Goal: Information Seeking & Learning: Learn about a topic

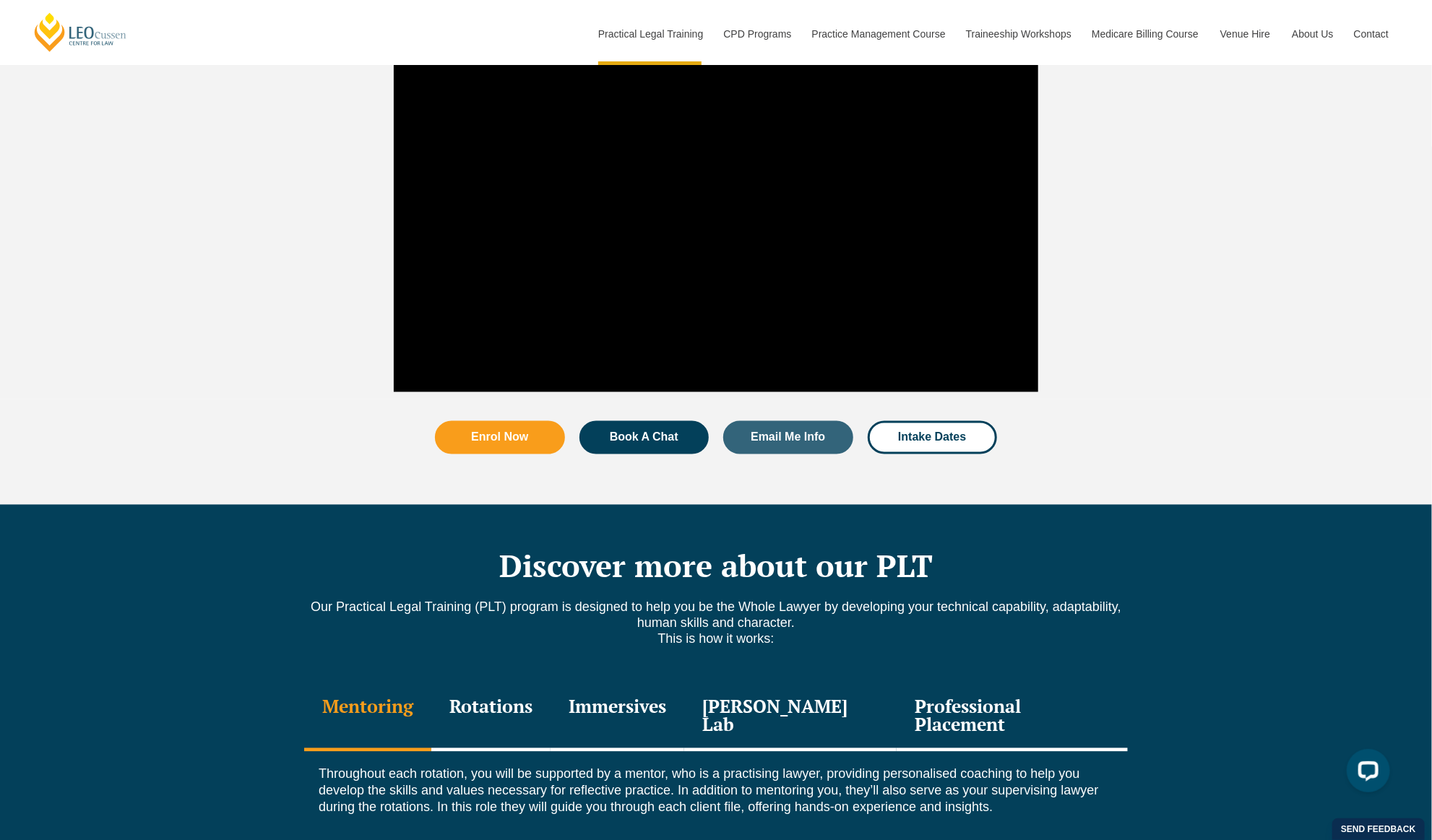
scroll to position [1517, 0]
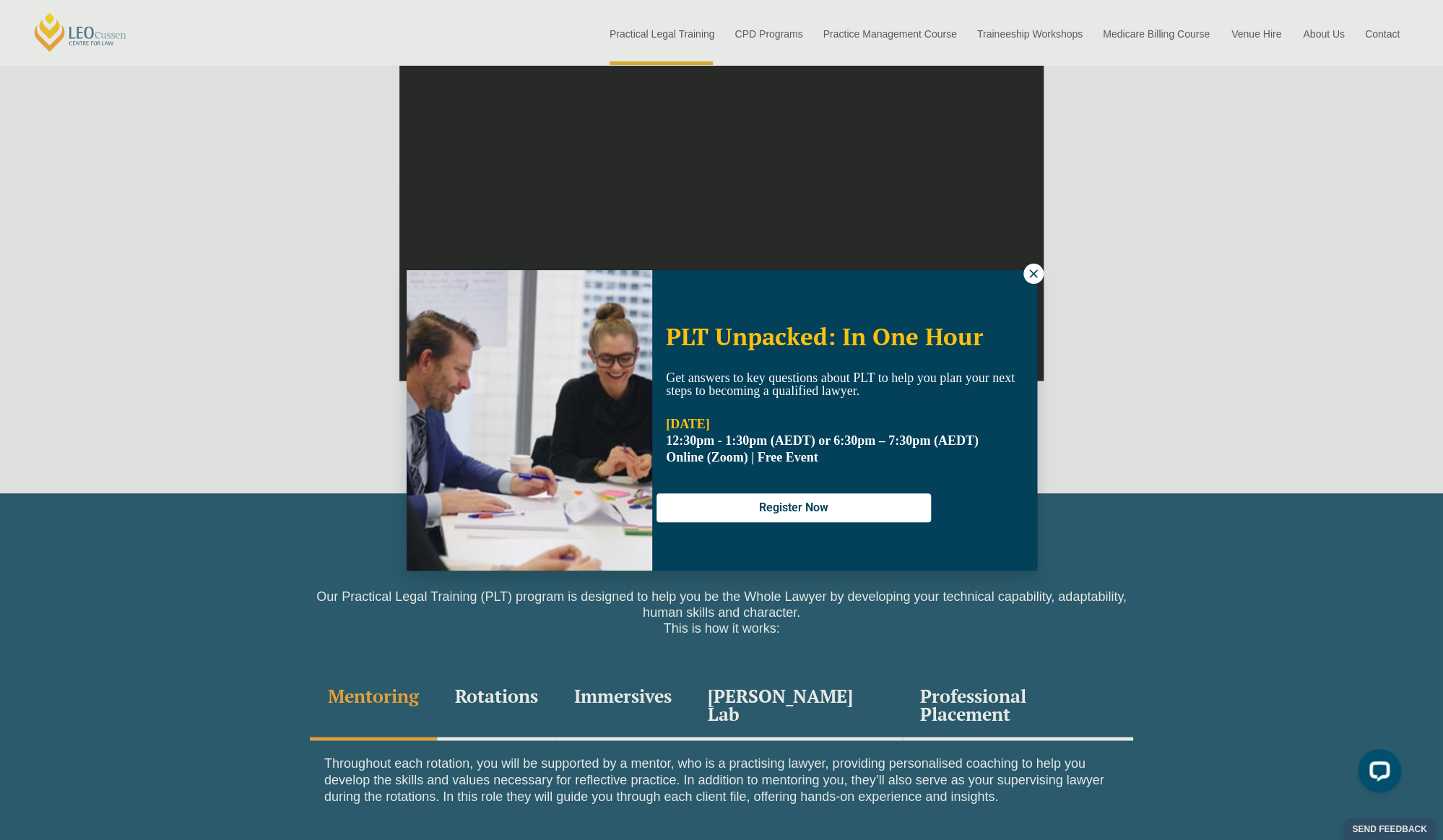
click at [1033, 276] on icon at bounding box center [1033, 274] width 13 height 13
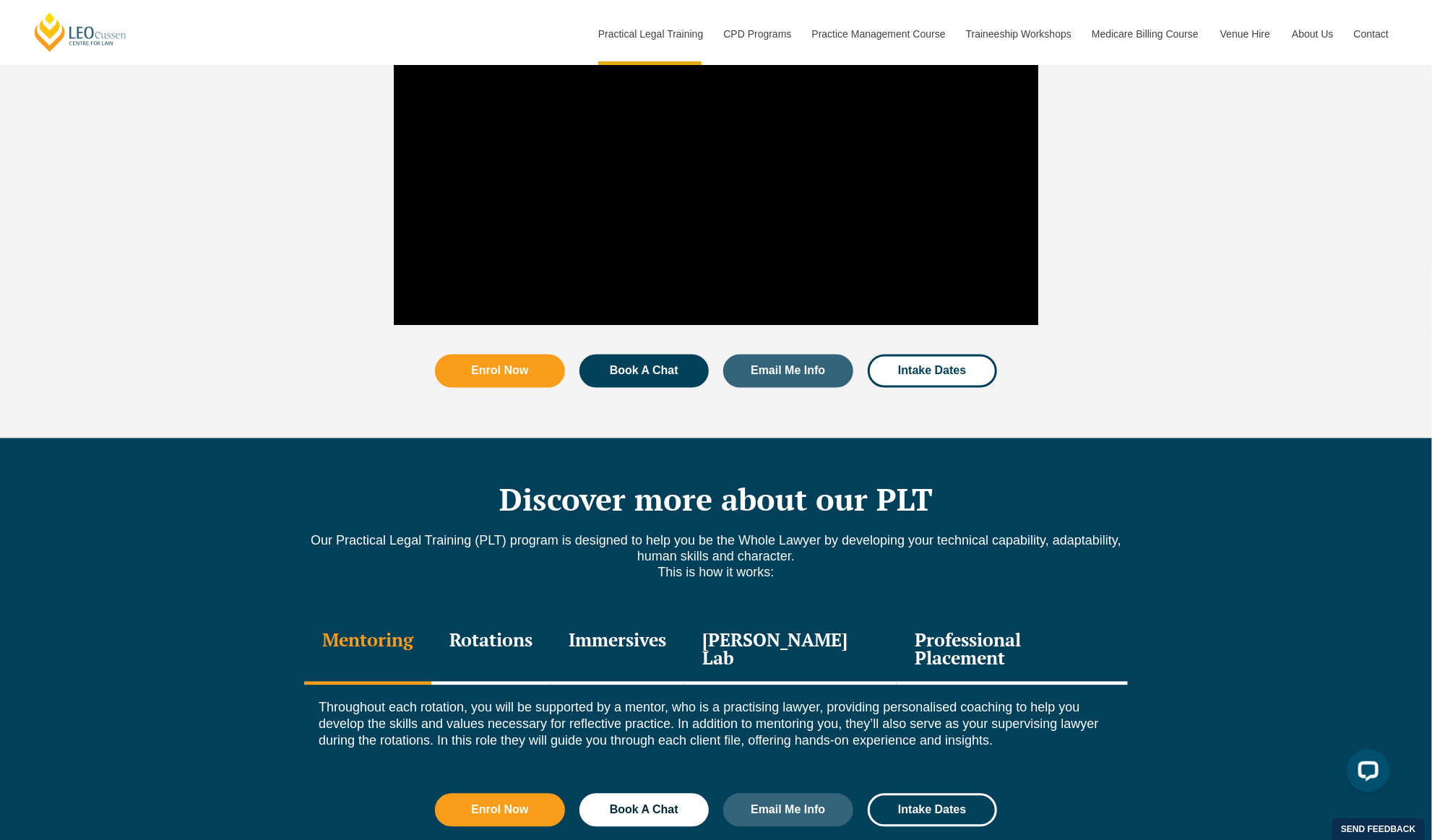
scroll to position [1733, 0]
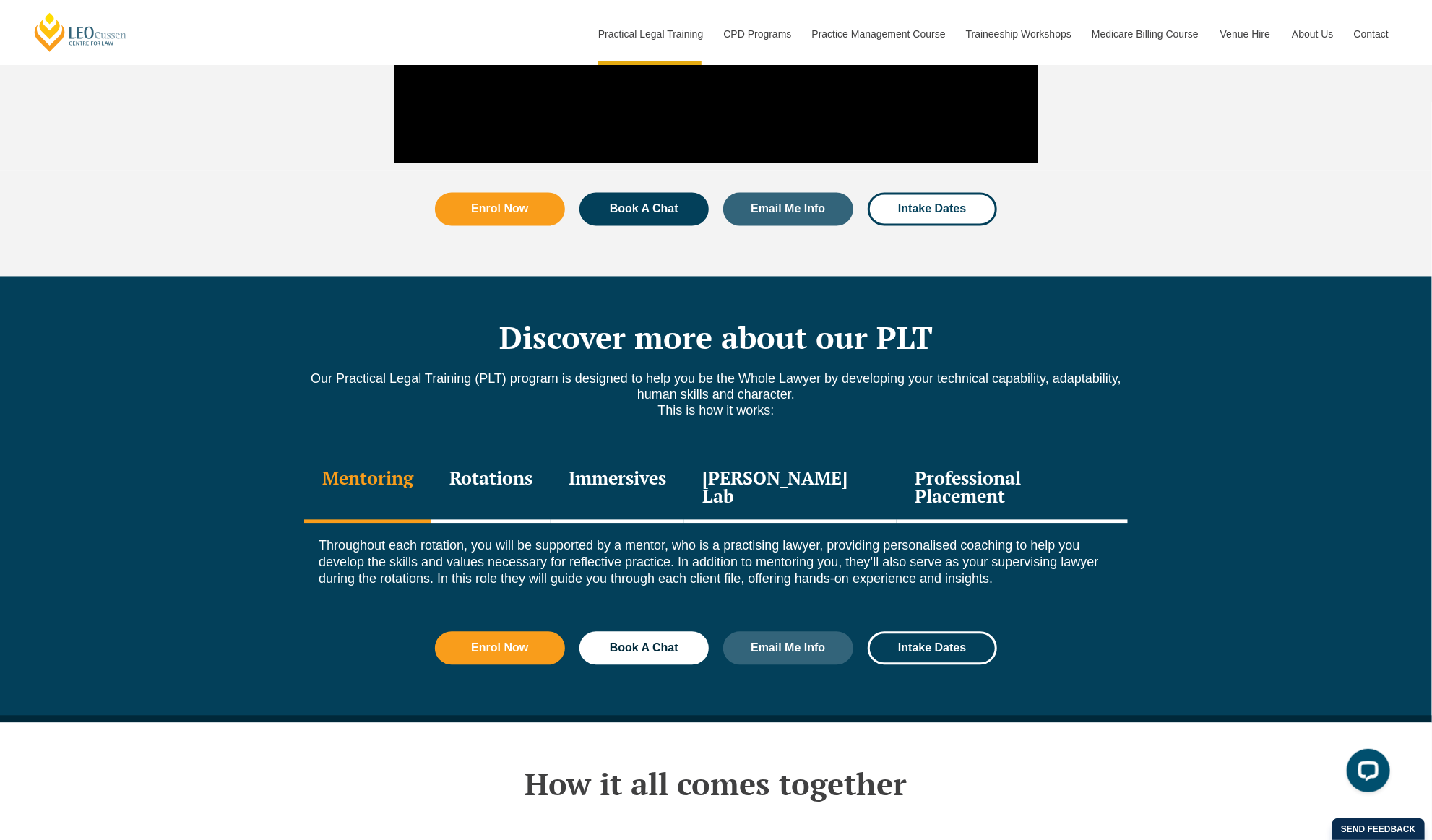
click at [648, 455] on div "Immersives" at bounding box center [618, 489] width 134 height 69
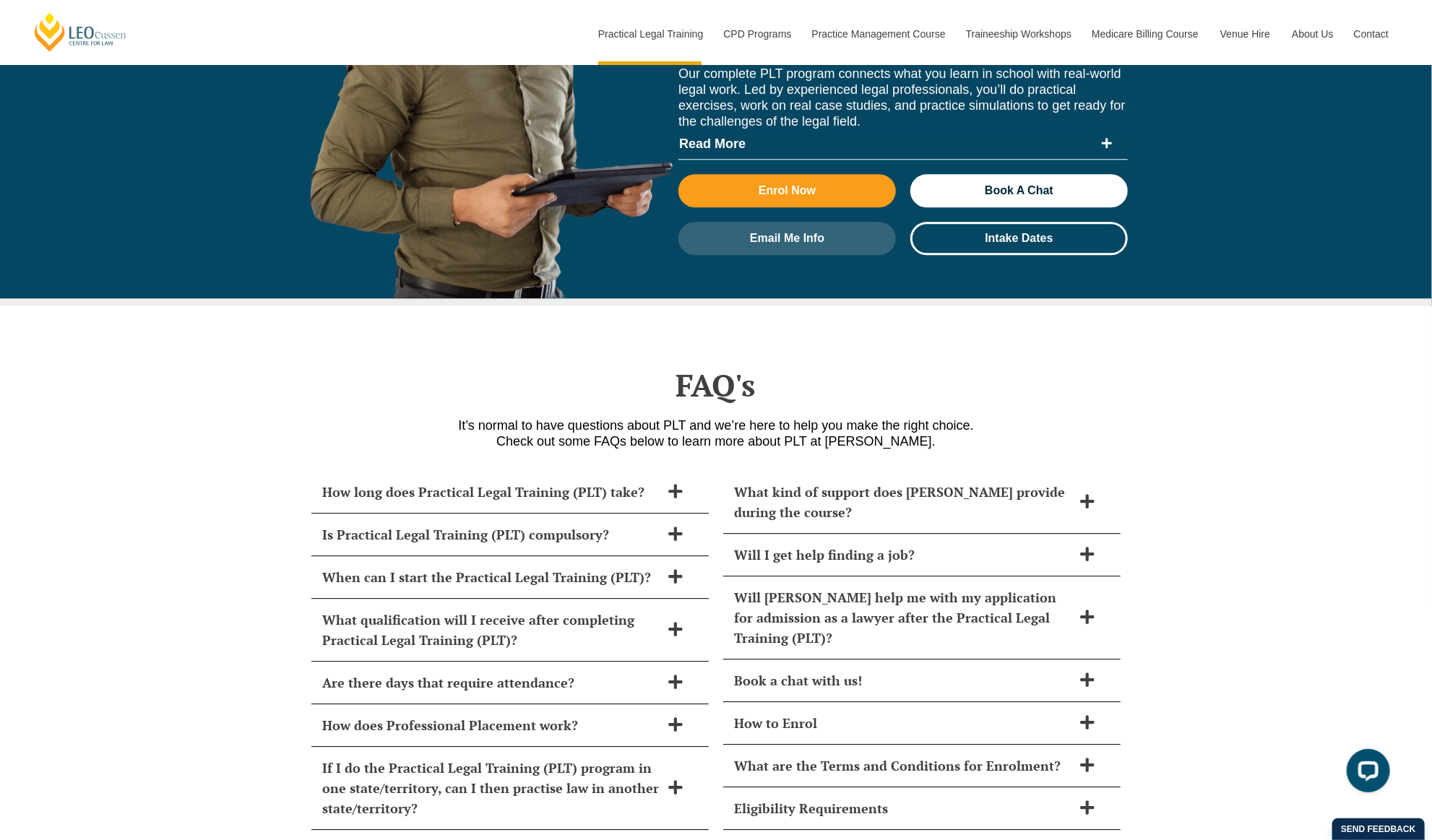
scroll to position [6283, 0]
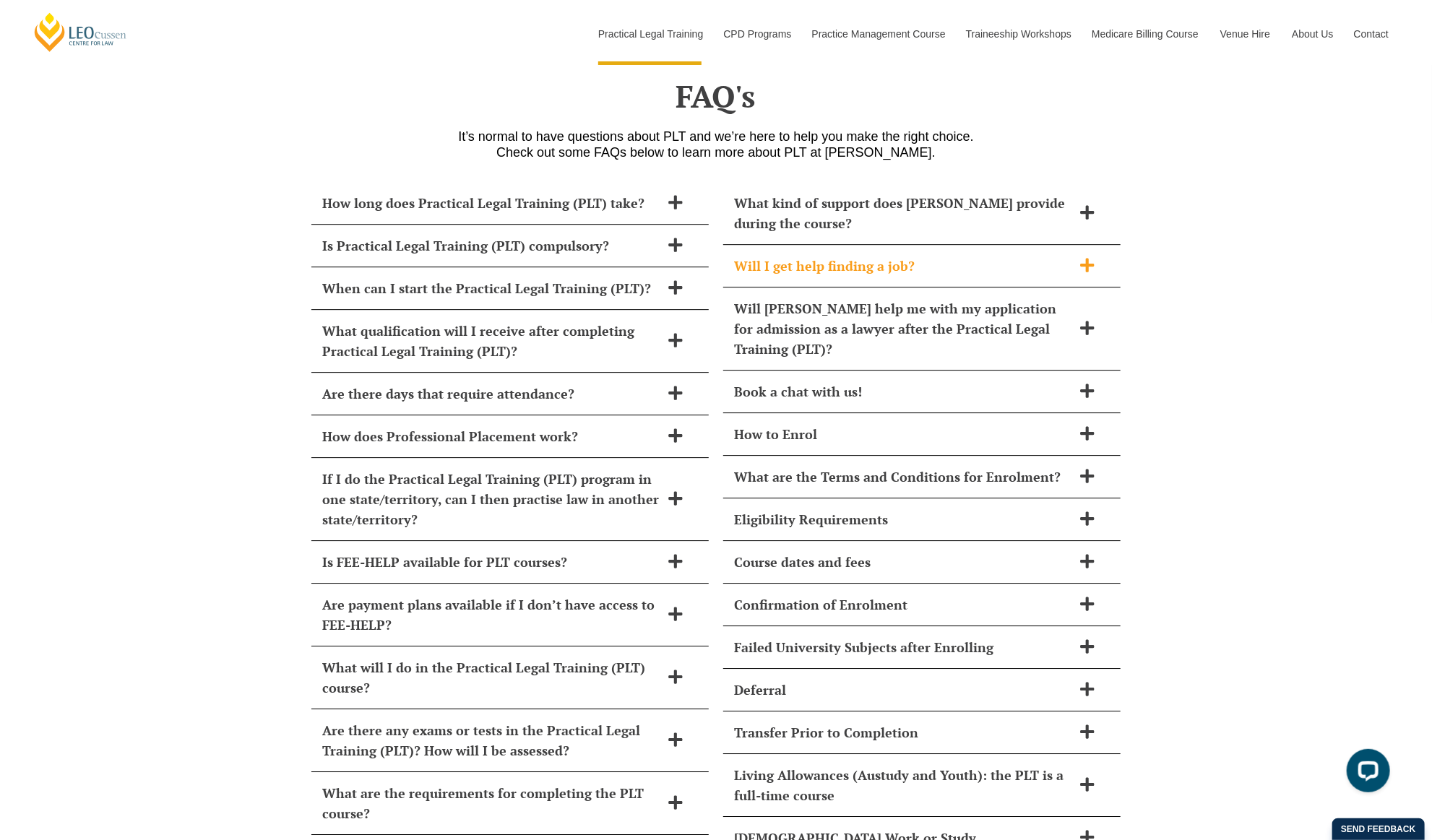
click at [915, 255] on h2 "Will I get help finding a job?" at bounding box center [903, 265] width 338 height 20
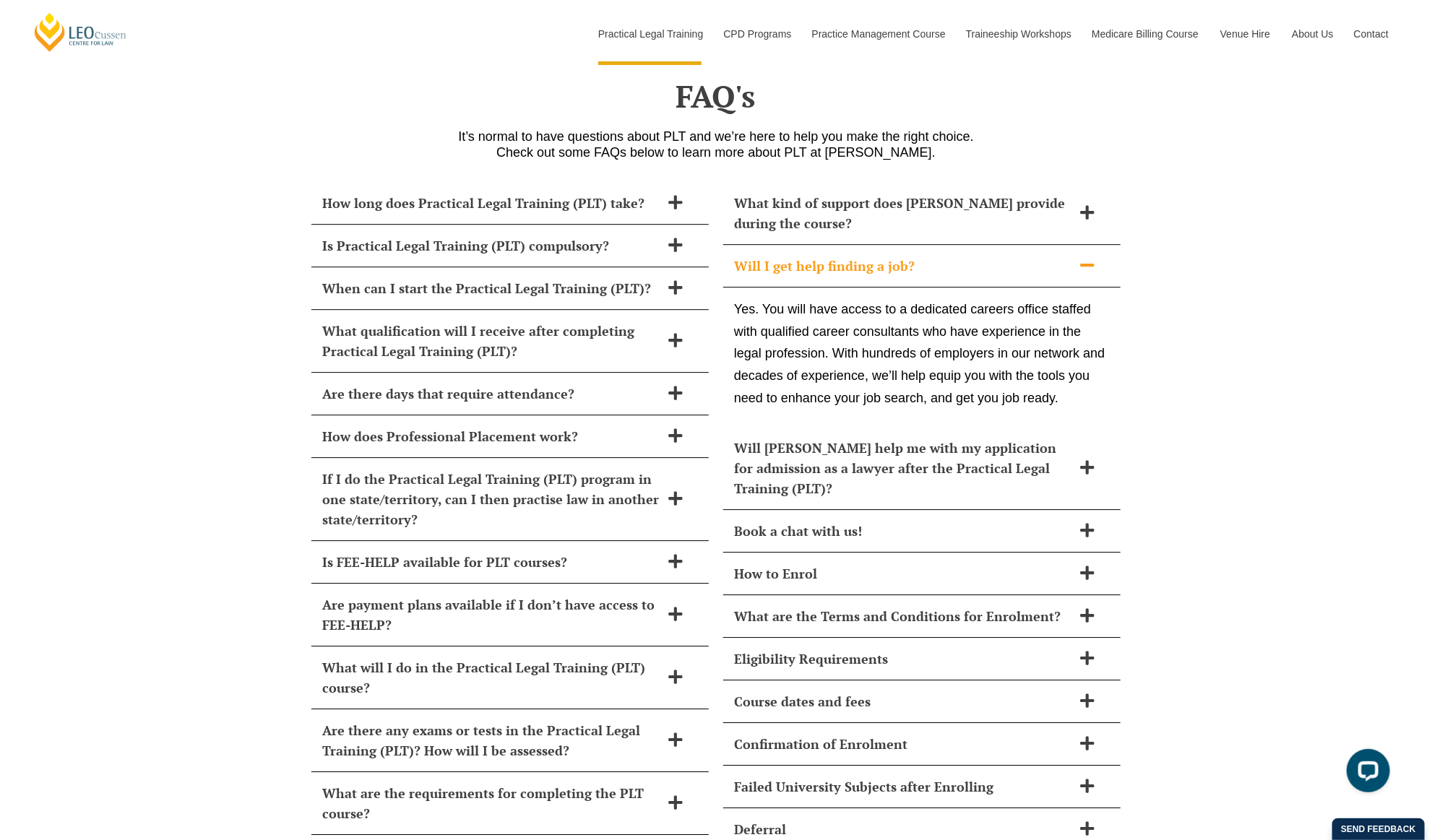
click at [954, 255] on h2 "Will I get help finding a job?" at bounding box center [903, 265] width 338 height 20
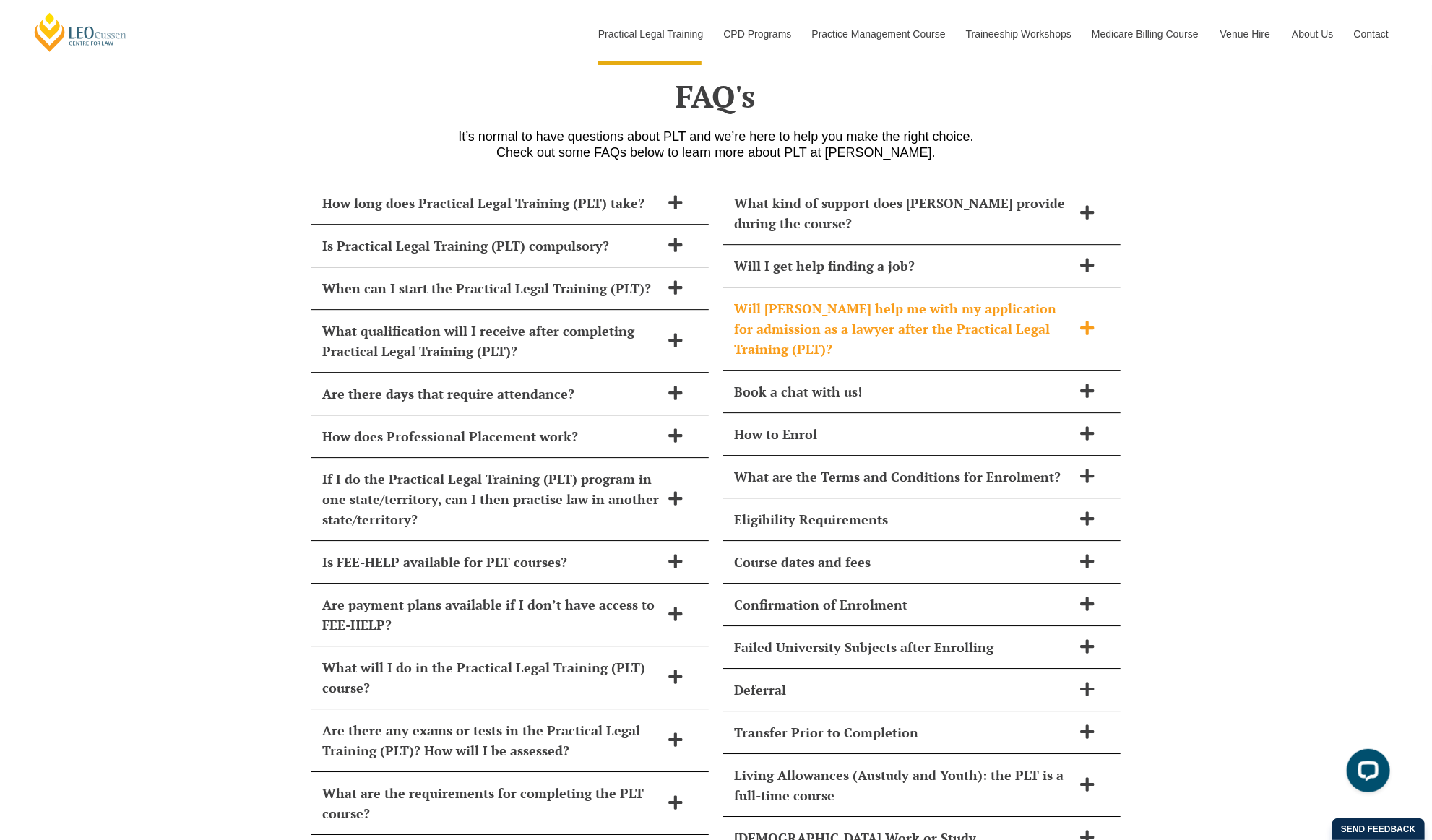
click at [993, 300] on h2 "Will [PERSON_NAME] help me with my application for admission as a lawyer after …" at bounding box center [903, 328] width 338 height 61
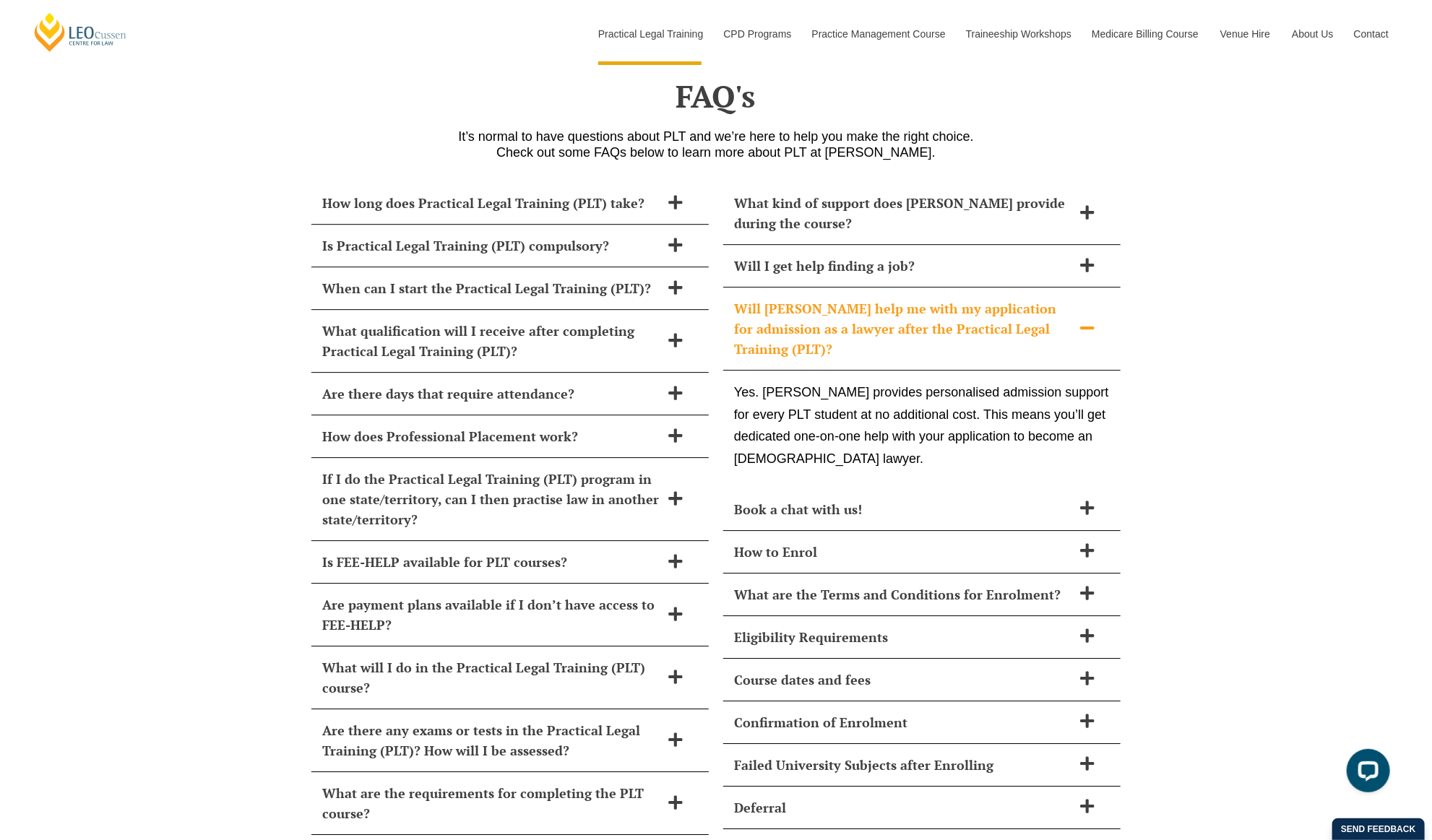
click at [995, 298] on h2 "Will [PERSON_NAME] help me with my application for admission as a lawyer after …" at bounding box center [903, 328] width 338 height 61
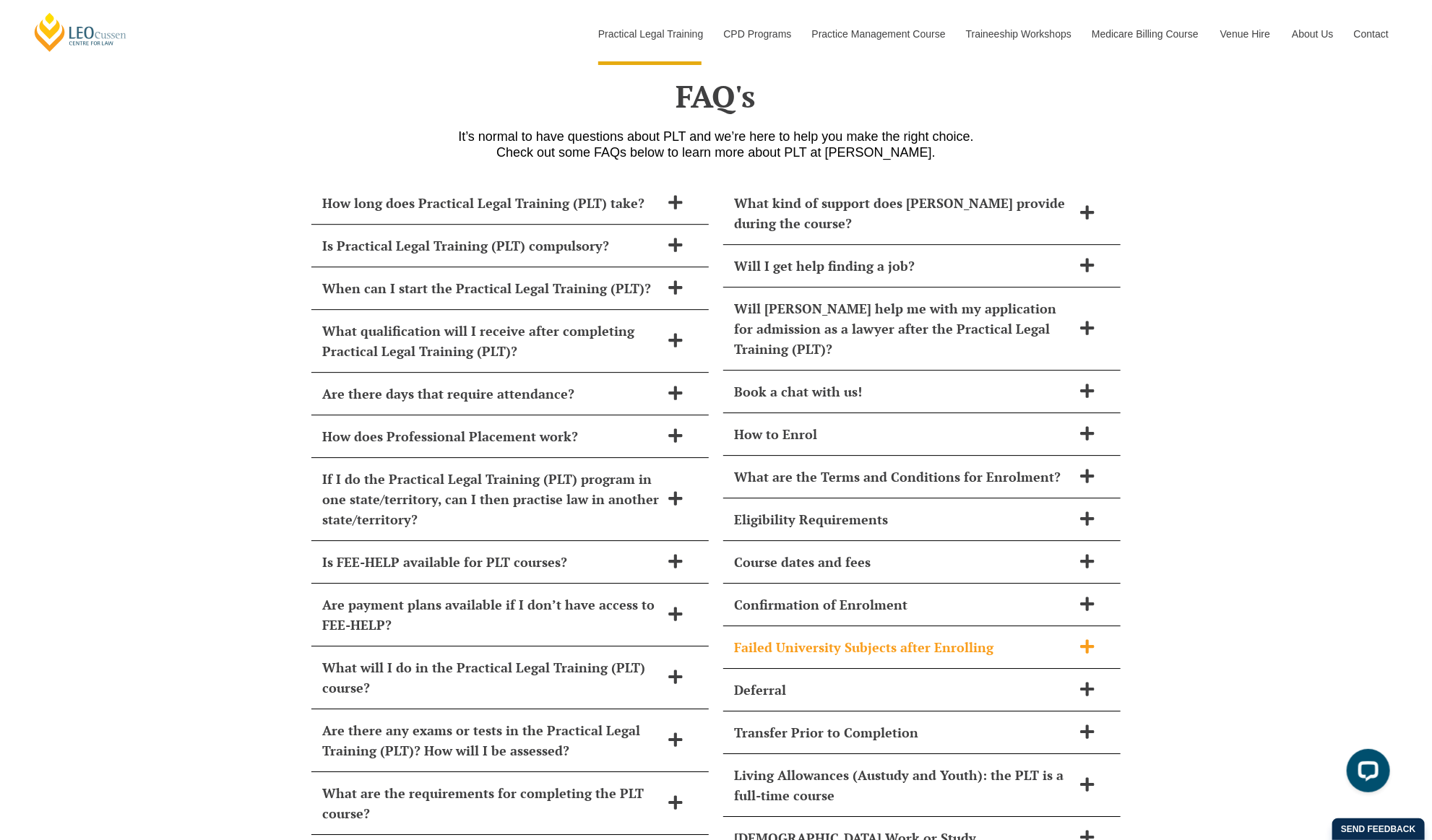
click at [1033, 626] on div "Failed University Subjects after Enrolling" at bounding box center [921, 647] width 397 height 43
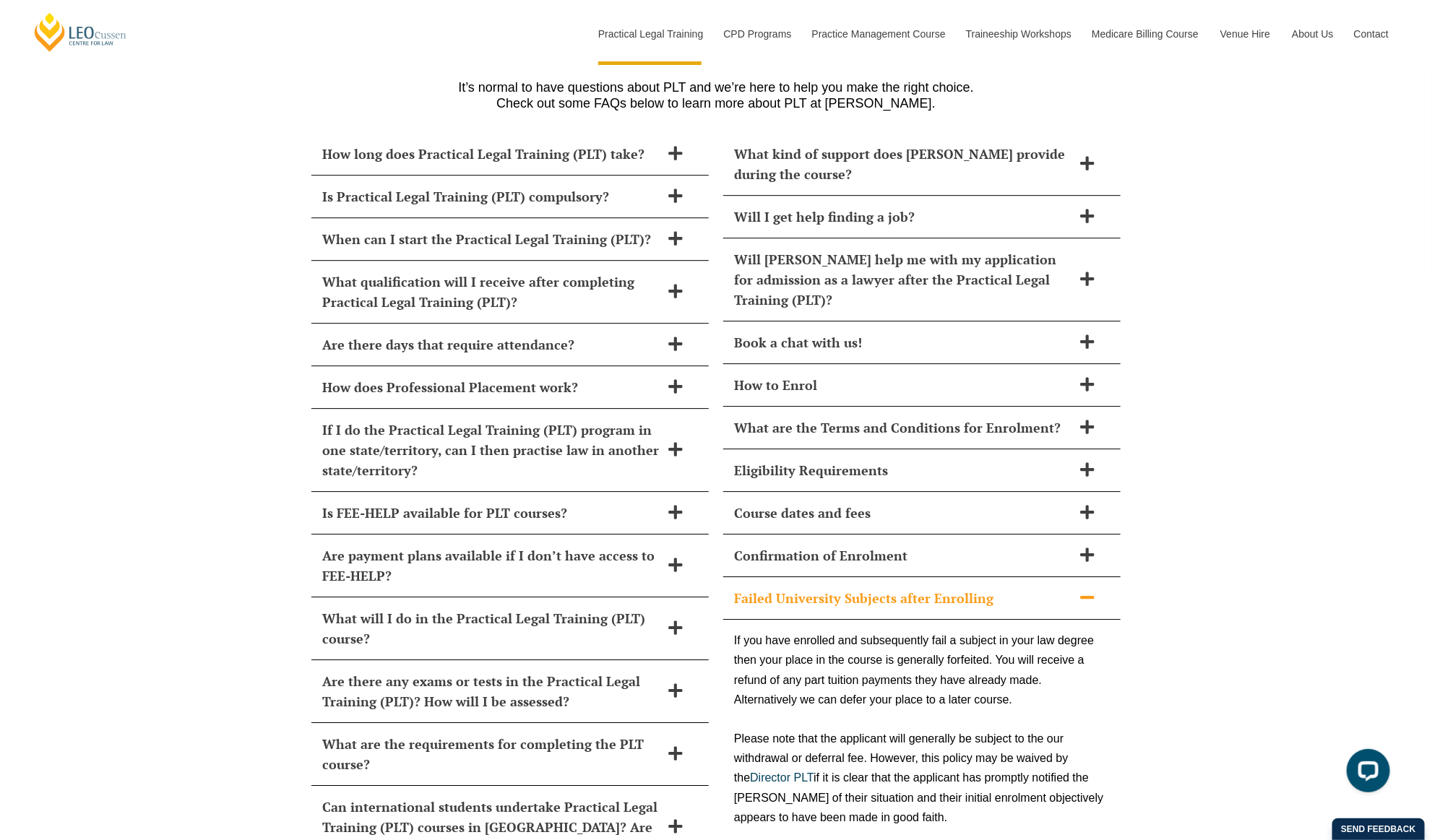
scroll to position [6356, 0]
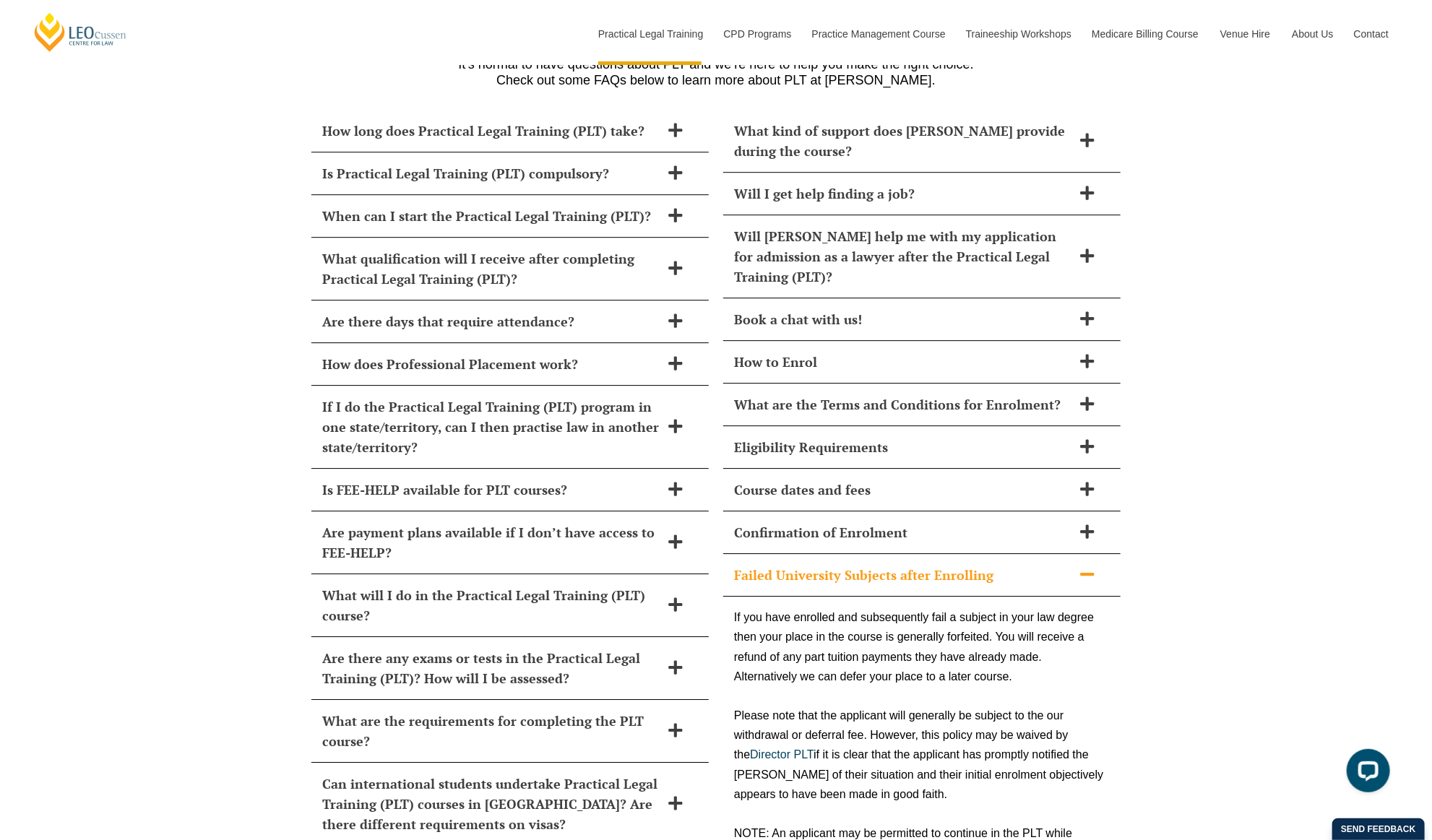
click at [1031, 554] on div "Failed University Subjects after Enrolling" at bounding box center [921, 575] width 397 height 43
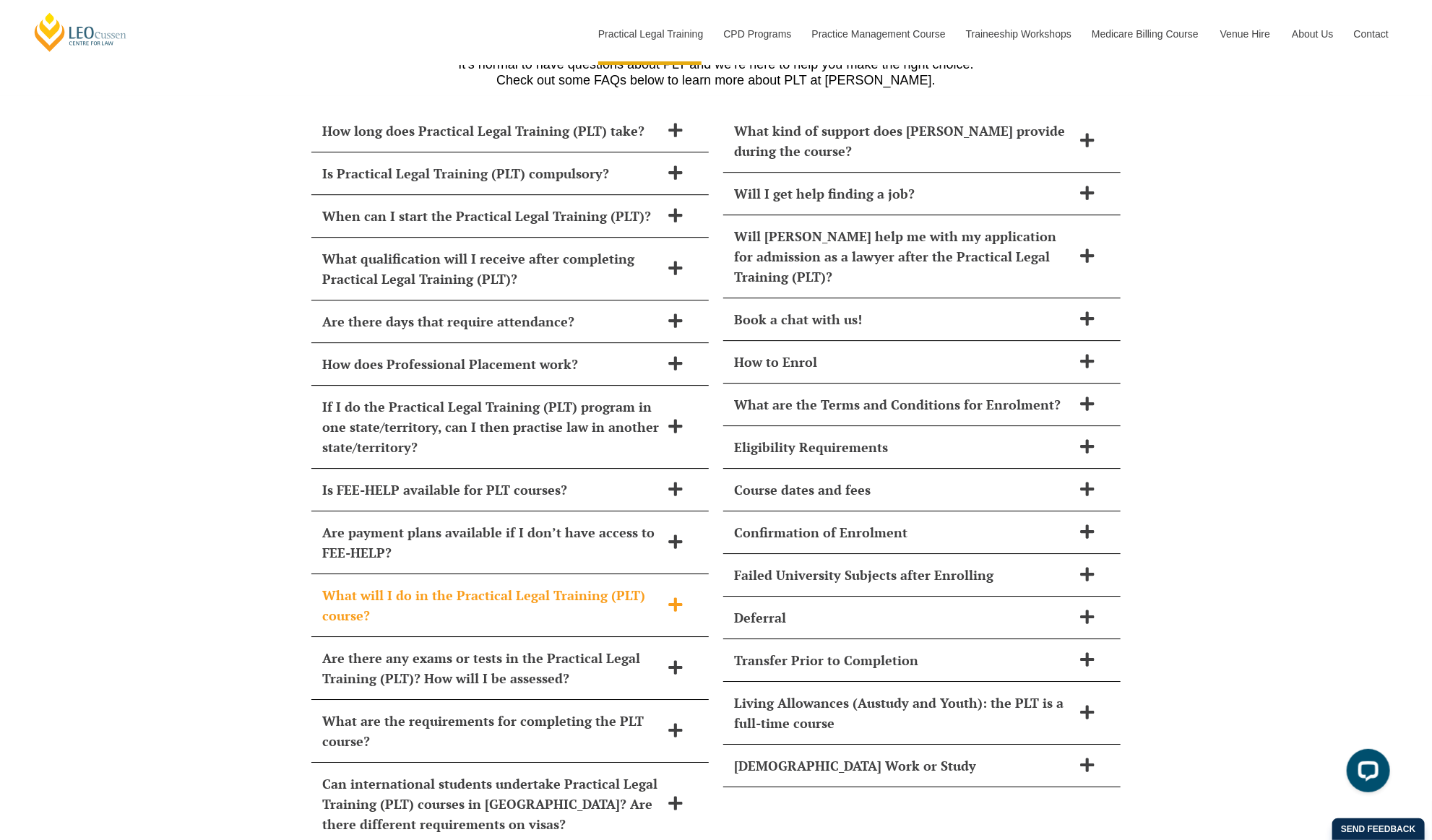
click at [452, 585] on h2 "What will I do in the Practical Legal Training (PLT) course?" at bounding box center [491, 605] width 338 height 41
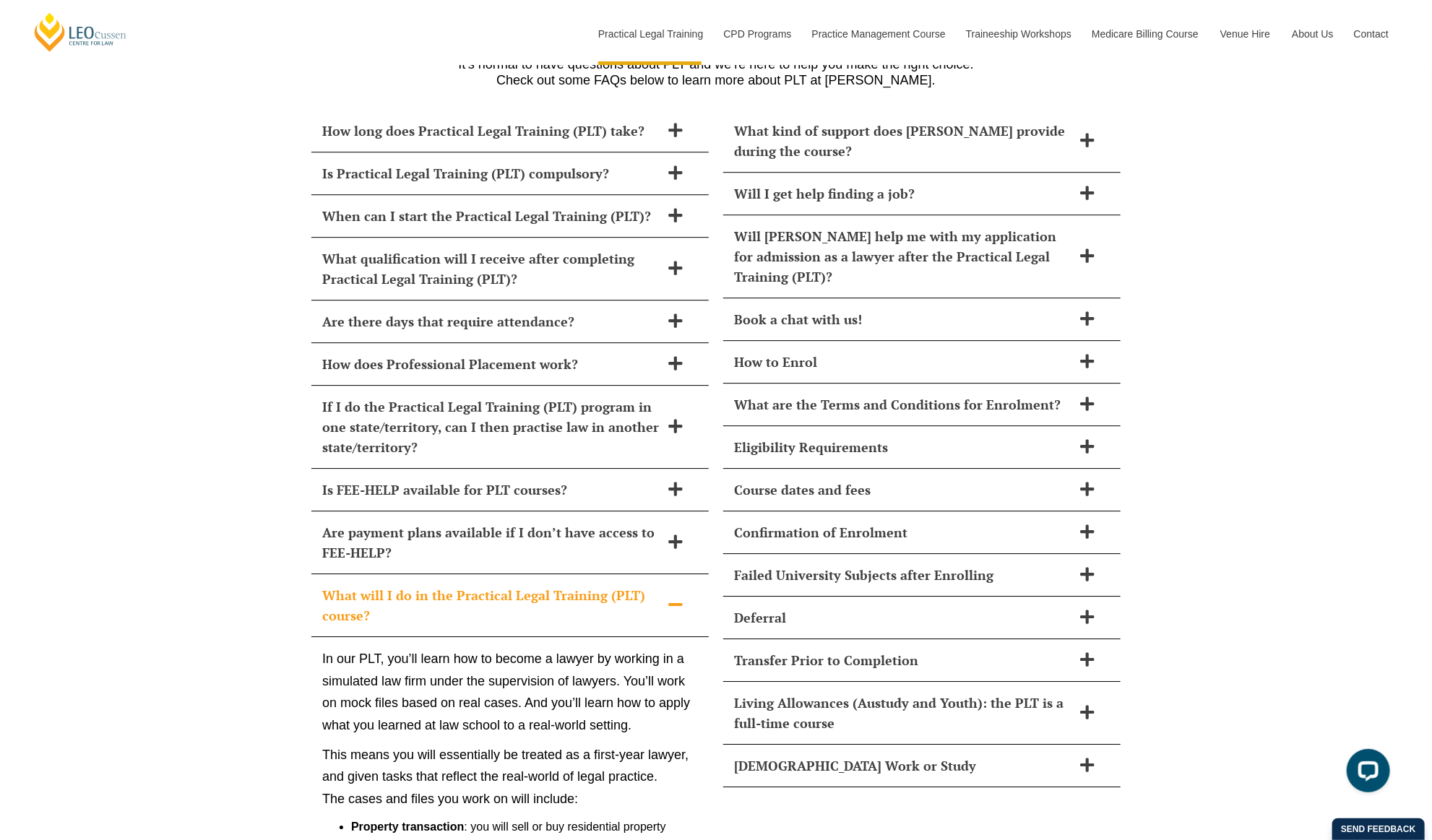
click at [465, 585] on h2 "What will I do in the Practical Legal Training (PLT) course?" at bounding box center [491, 605] width 338 height 41
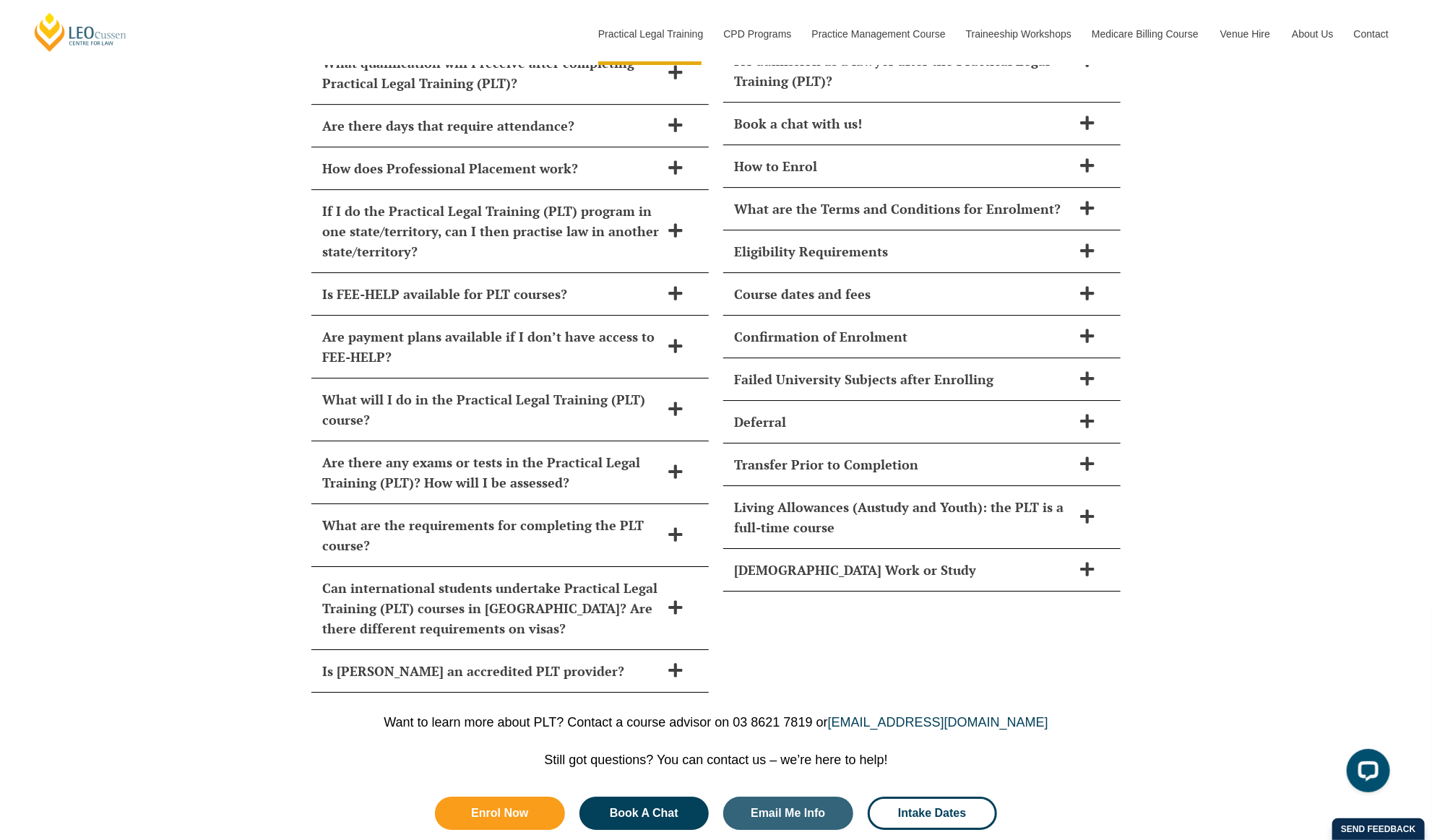
scroll to position [6572, 0]
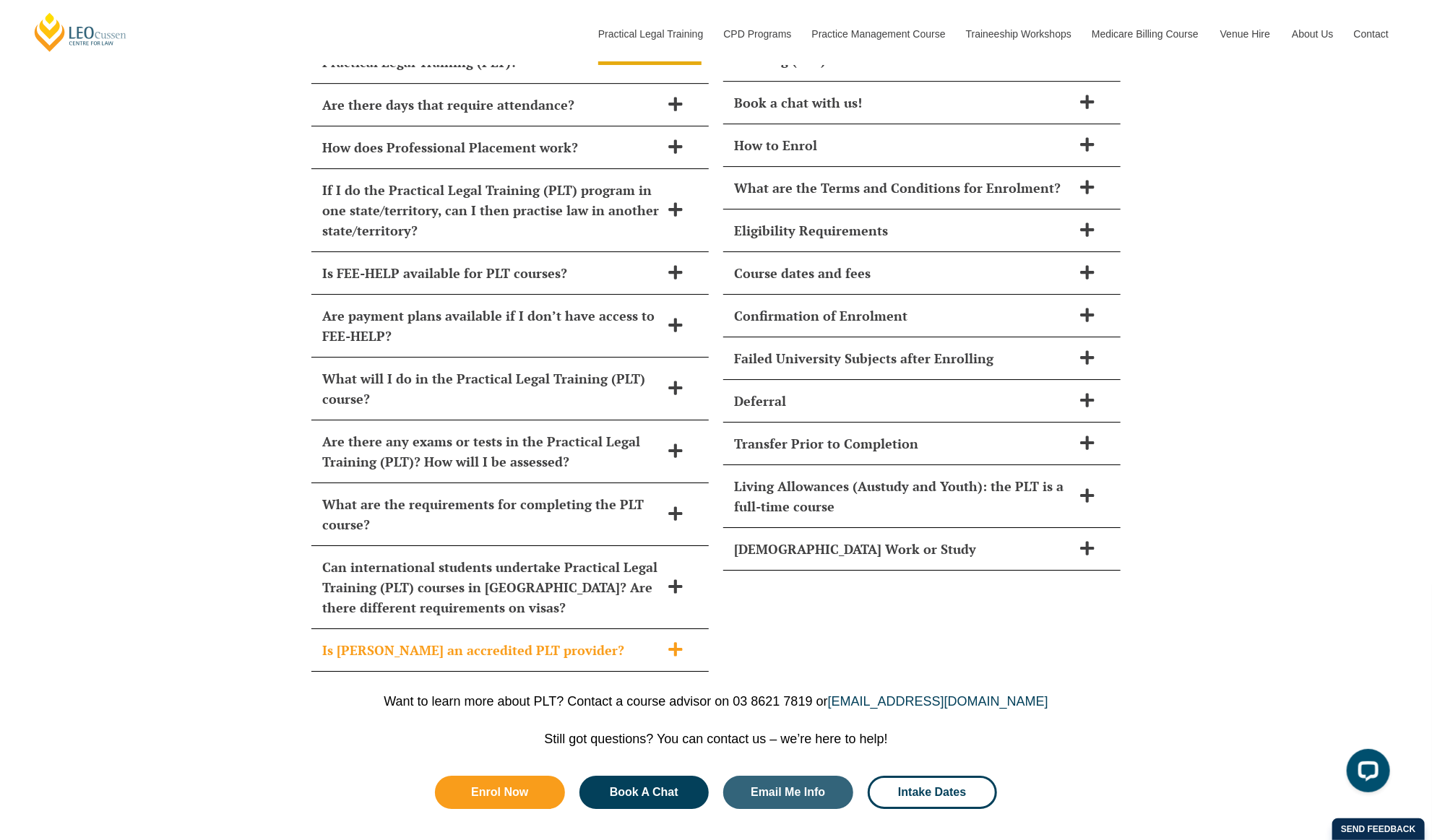
click at [444, 640] on h2 "Is [PERSON_NAME] an accredited PLT provider?" at bounding box center [491, 650] width 338 height 20
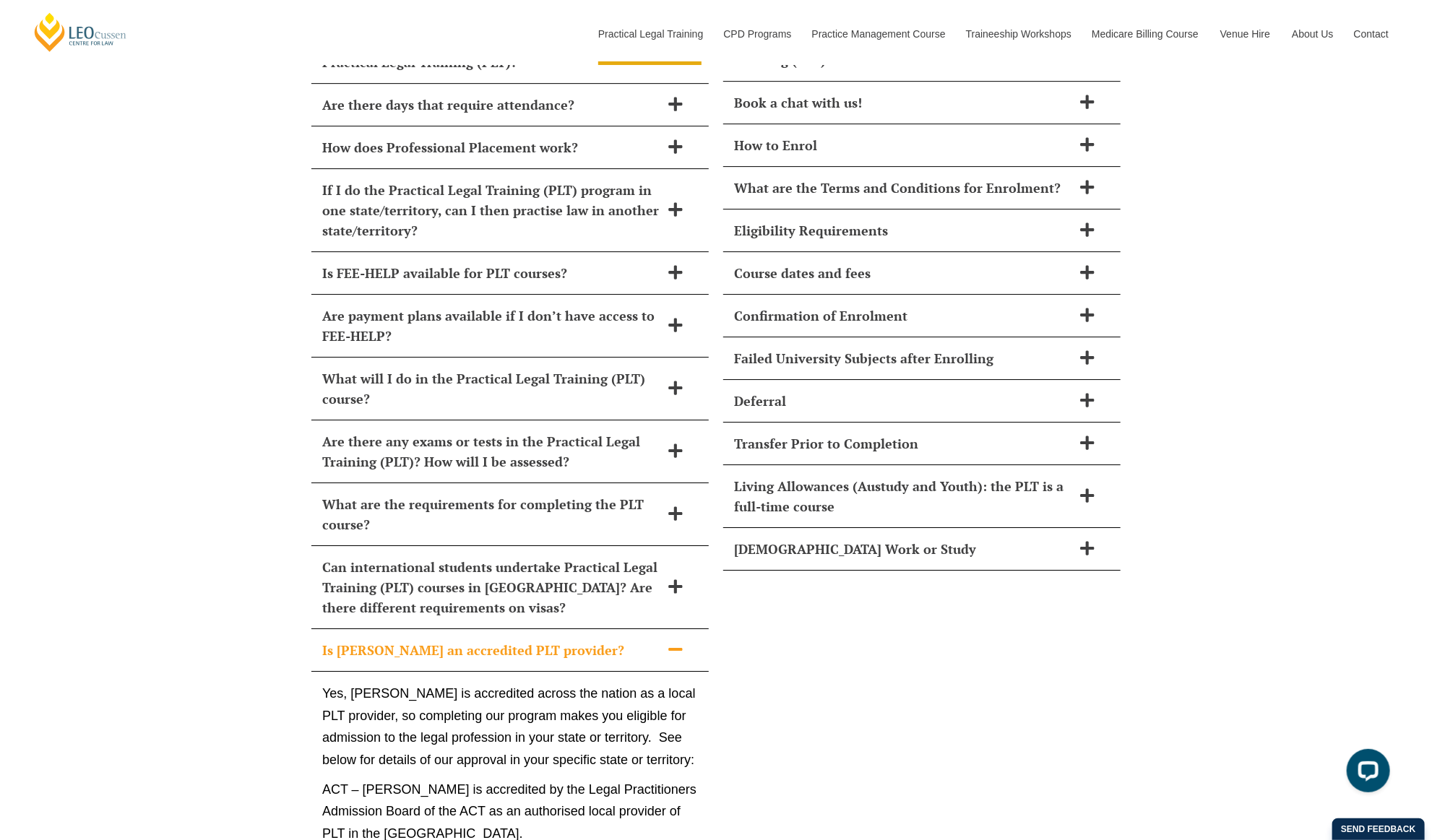
click at [623, 640] on h2 "Is [PERSON_NAME] an accredited PLT provider?" at bounding box center [491, 650] width 338 height 20
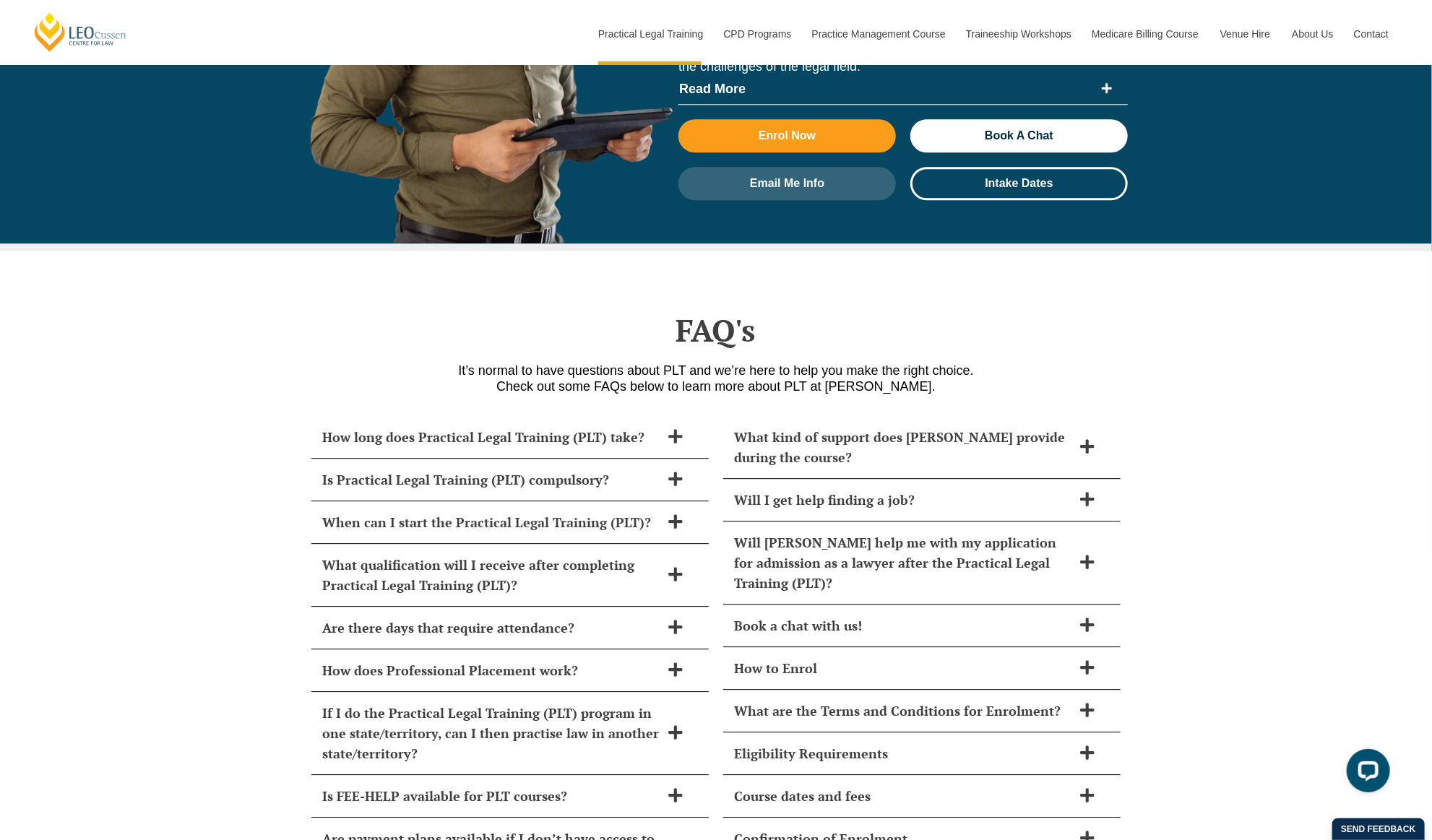
scroll to position [5850, 0]
